Goal: Navigation & Orientation: Find specific page/section

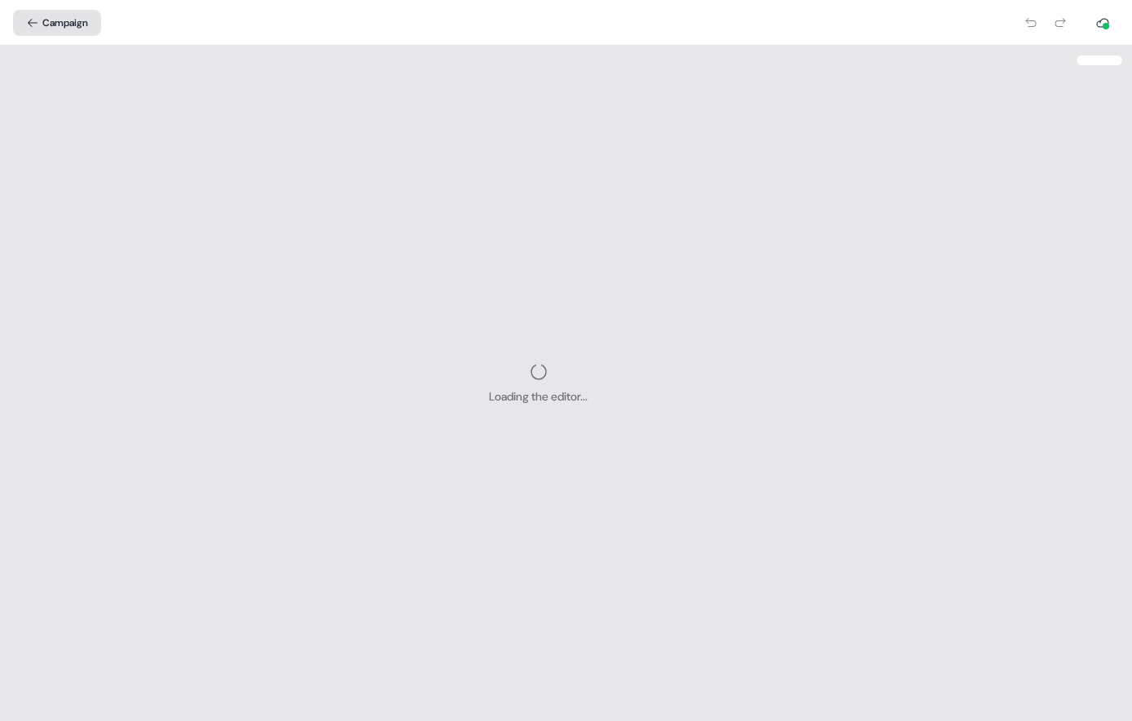
click at [29, 26] on icon "back" at bounding box center [32, 22] width 13 height 13
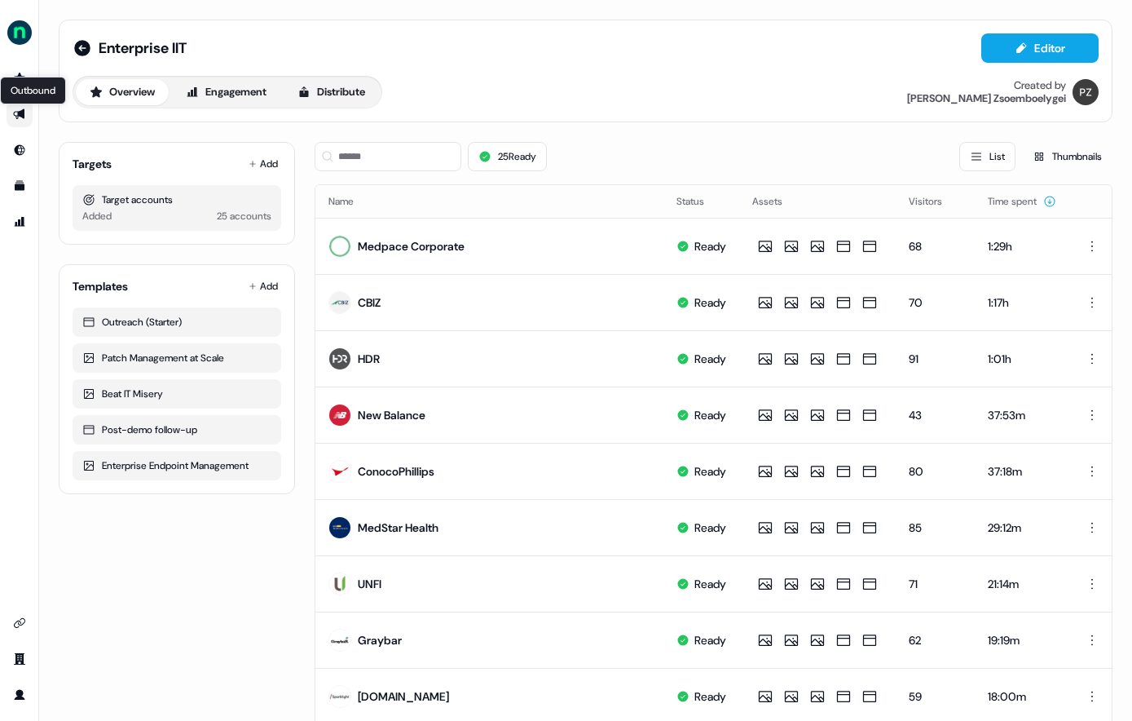
click at [13, 114] on icon "Go to outbound experience" at bounding box center [19, 114] width 13 height 13
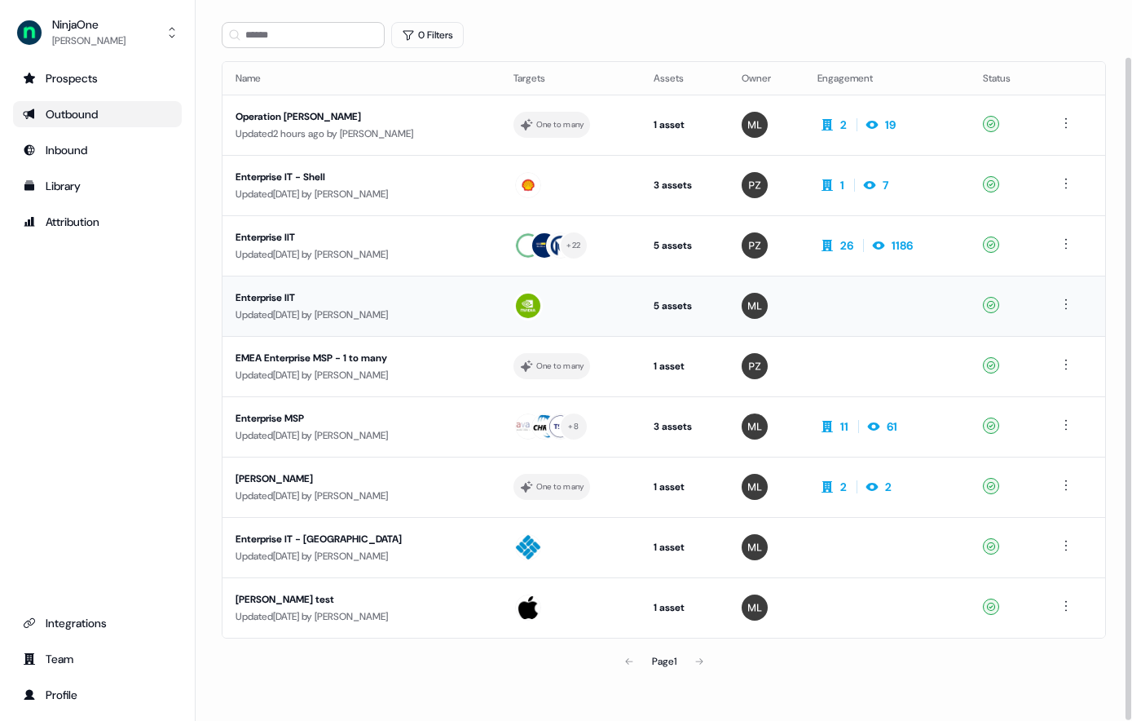
scroll to position [62, 0]
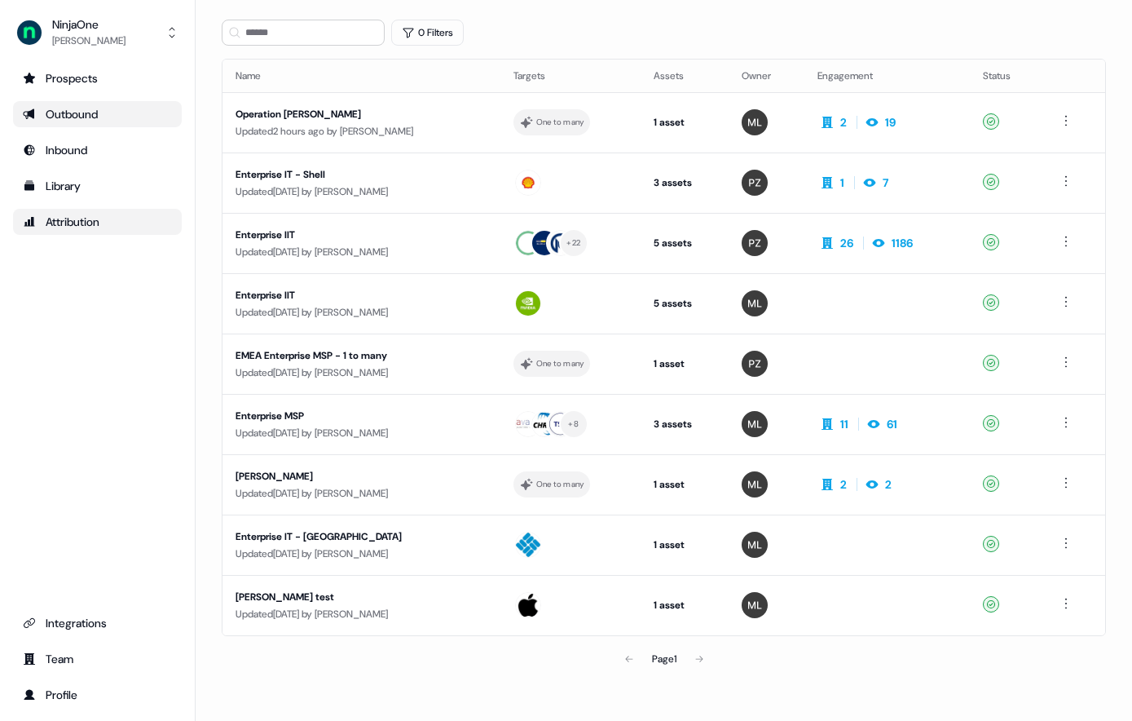
click at [99, 214] on div "Attribution" at bounding box center [97, 222] width 149 height 16
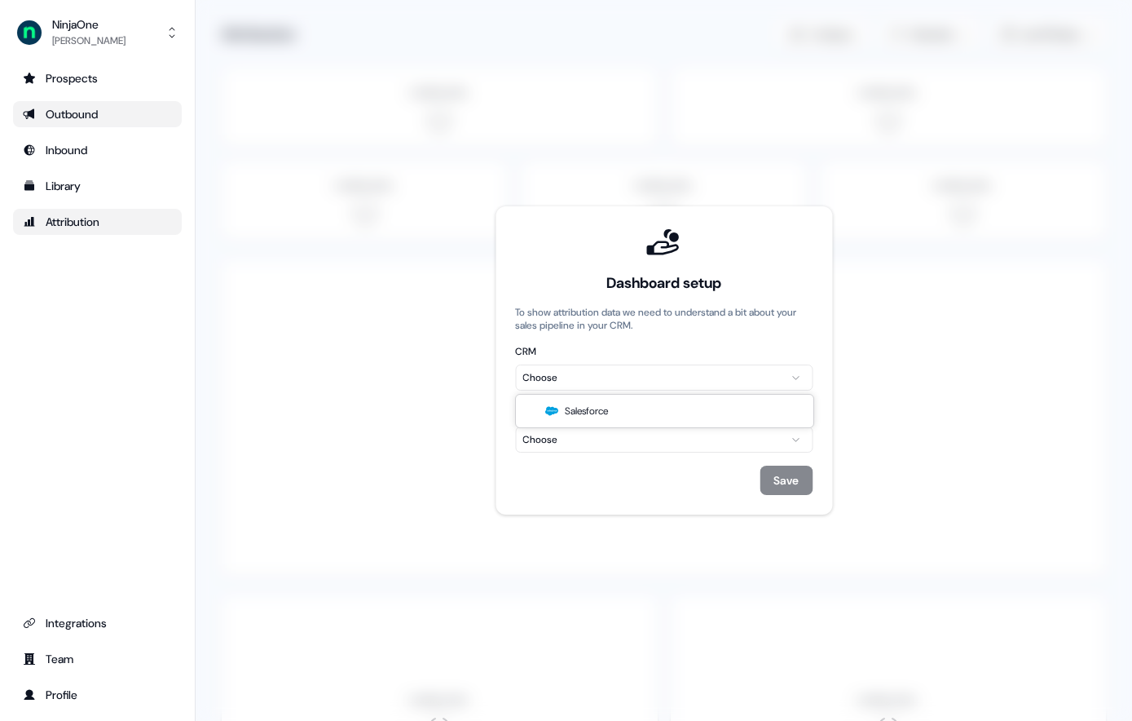
click at [676, 371] on html "For the best experience switch devices to a bigger screen. Go to [DOMAIN_NAME] …" at bounding box center [566, 360] width 1132 height 721
click at [632, 442] on html "For the best experience switch devices to a bigger screen. Go to [DOMAIN_NAME] …" at bounding box center [566, 360] width 1132 height 721
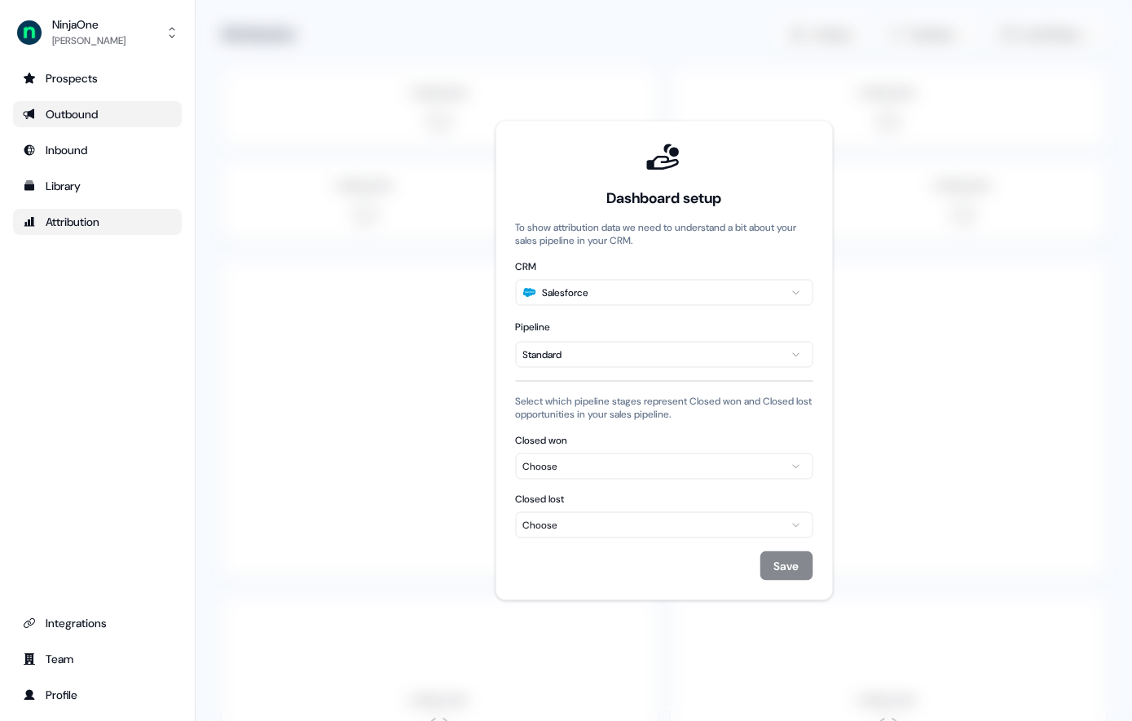
click at [615, 470] on div "Choose" at bounding box center [663, 466] width 283 height 16
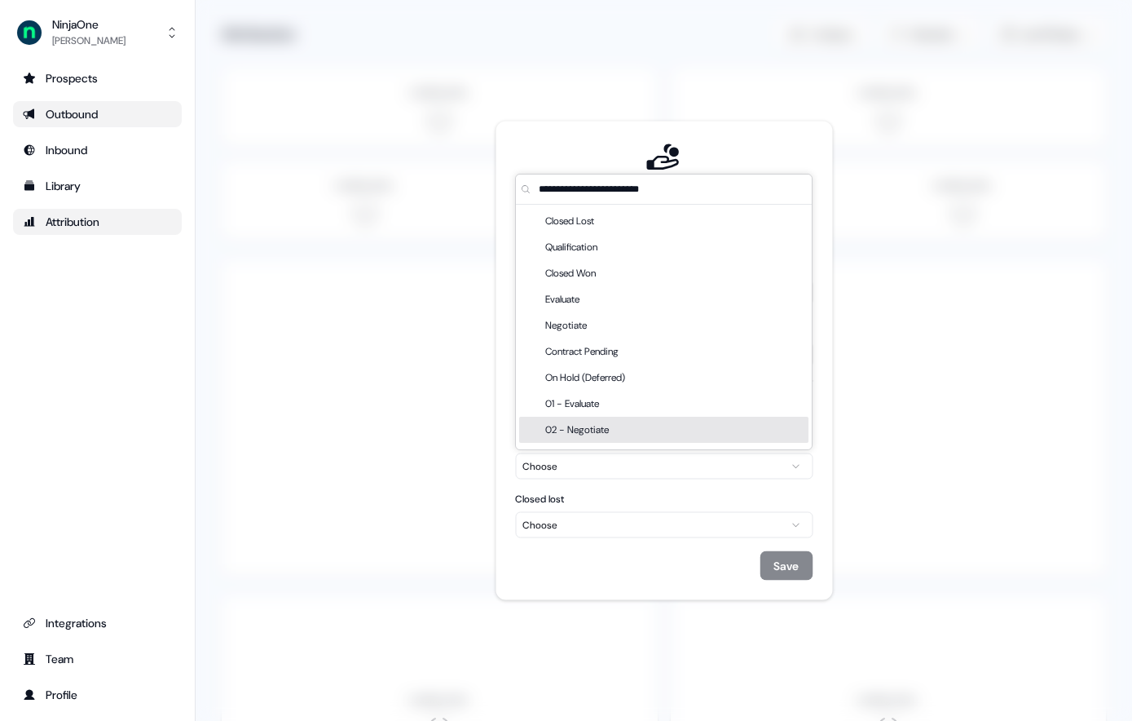
click at [131, 282] on div "Prospects Outbound Inbound Library Attribution Integrations Team Profile" at bounding box center [97, 386] width 169 height 642
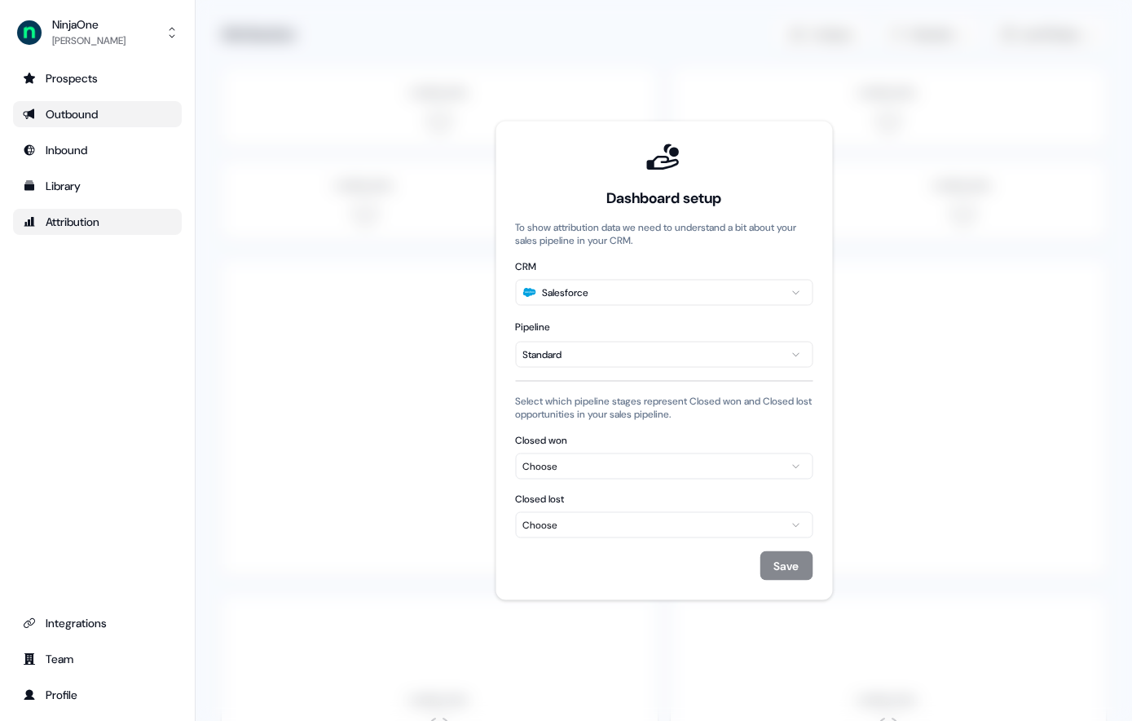
click at [87, 171] on ul "Prospects Outbound Inbound Library Attribution" at bounding box center [97, 150] width 169 height 170
click at [102, 103] on link "Outbound" at bounding box center [97, 114] width 169 height 26
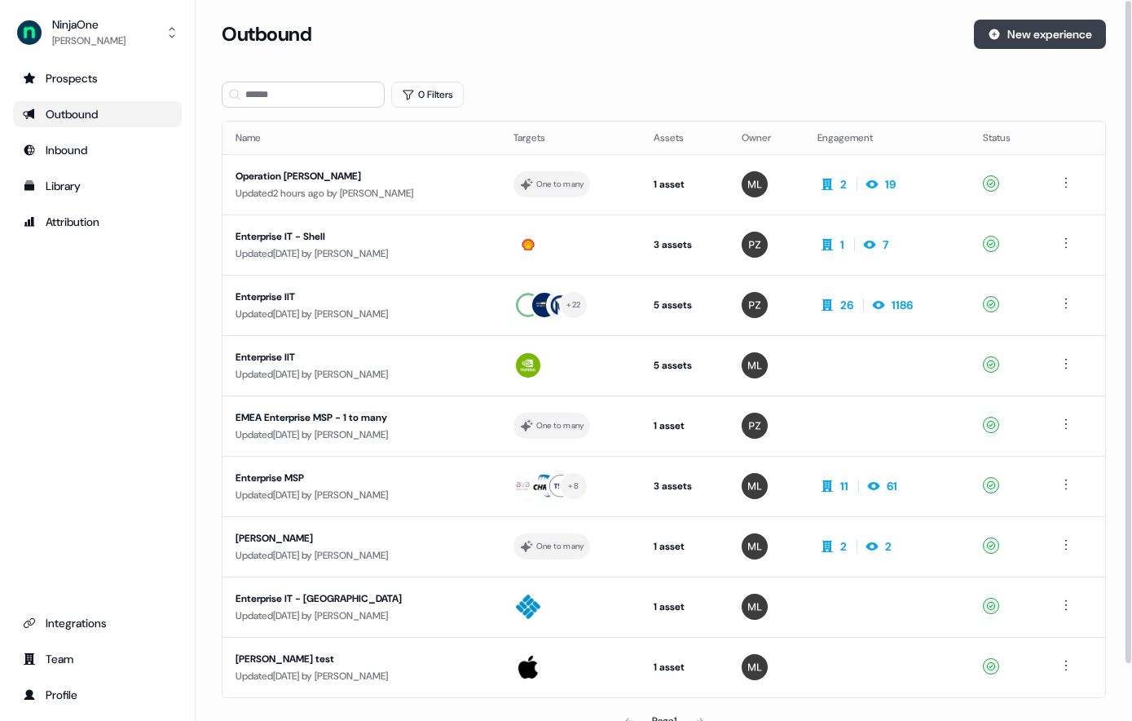
click at [895, 32] on icon at bounding box center [995, 34] width 11 height 11
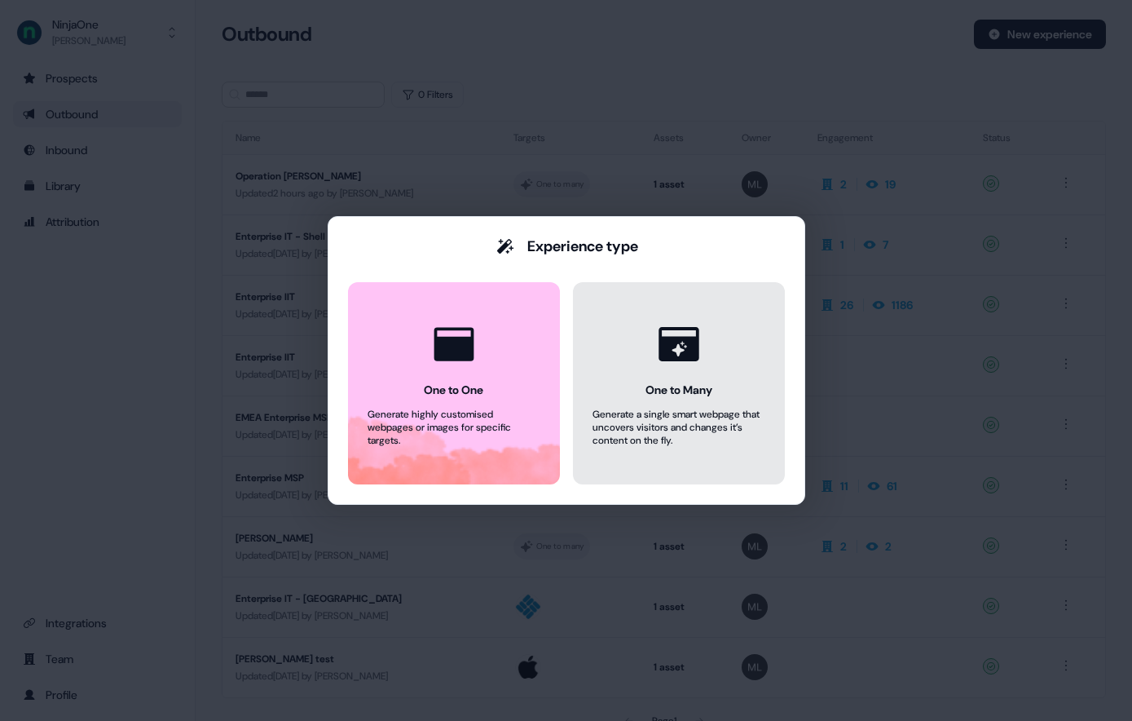
click at [646, 425] on div "Generate a single smart webpage that uncovers visitors and changes it’s content…" at bounding box center [679, 427] width 173 height 39
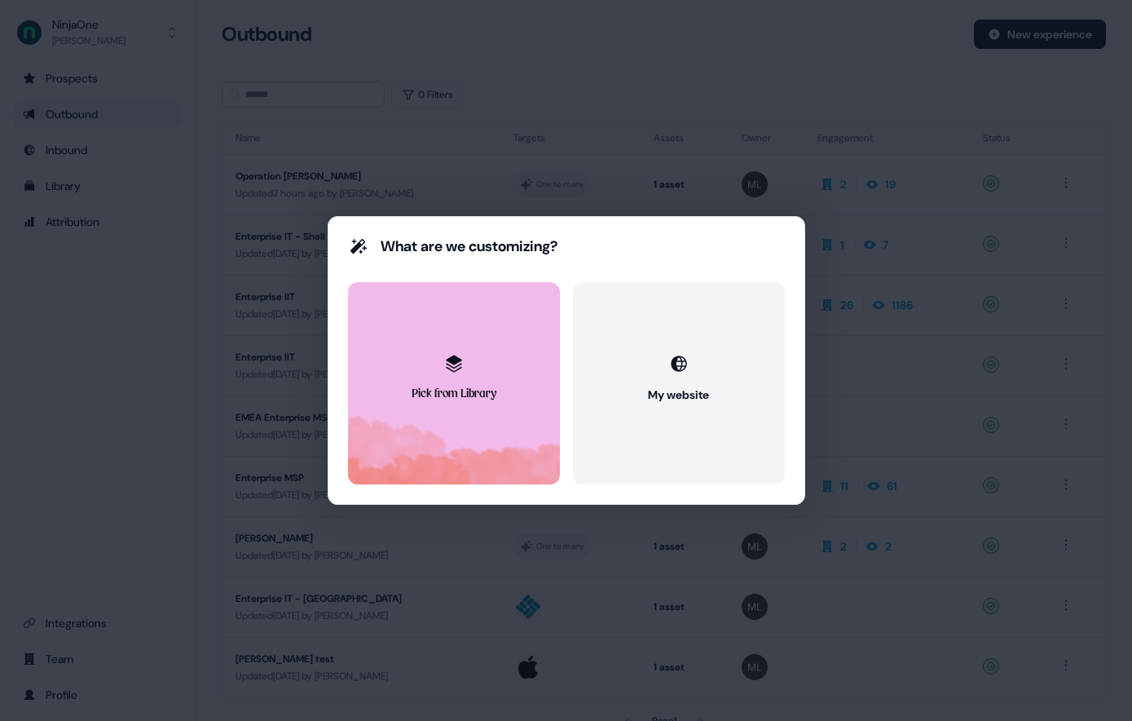
click at [488, 400] on div "Pick from Library" at bounding box center [454, 394] width 85 height 16
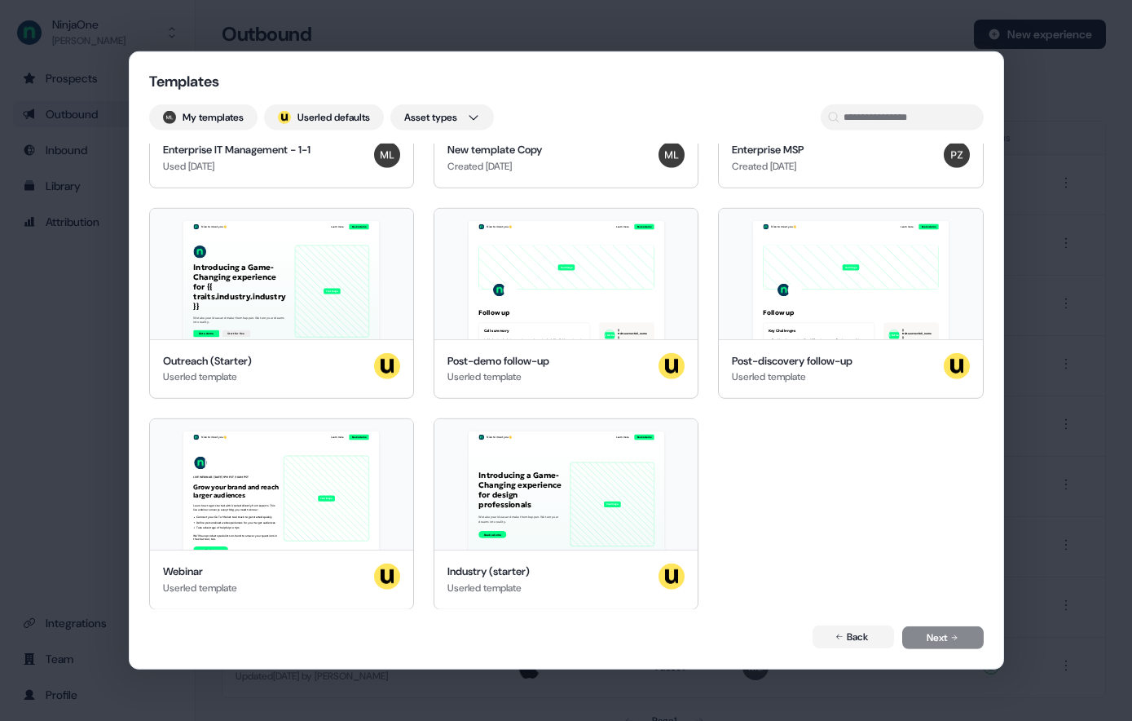
scroll to position [568, 0]
